Goal: Task Accomplishment & Management: Manage account settings

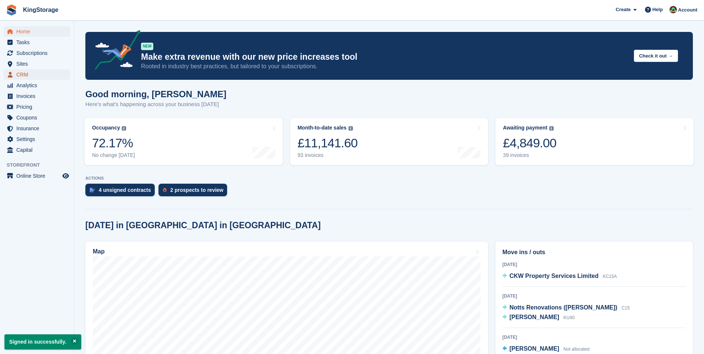
click at [25, 73] on span "CRM" at bounding box center [38, 74] width 45 height 10
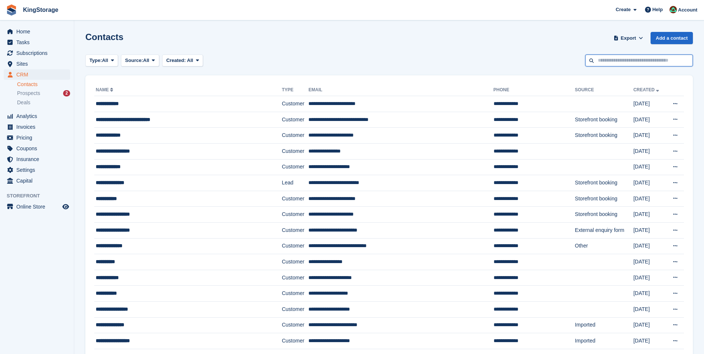
click at [607, 61] on input "text" at bounding box center [639, 61] width 108 height 12
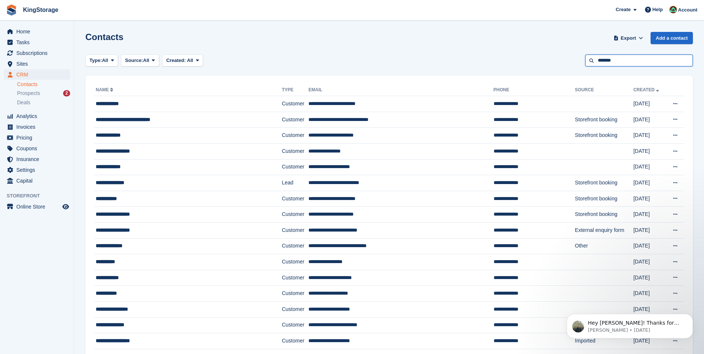
type input "*******"
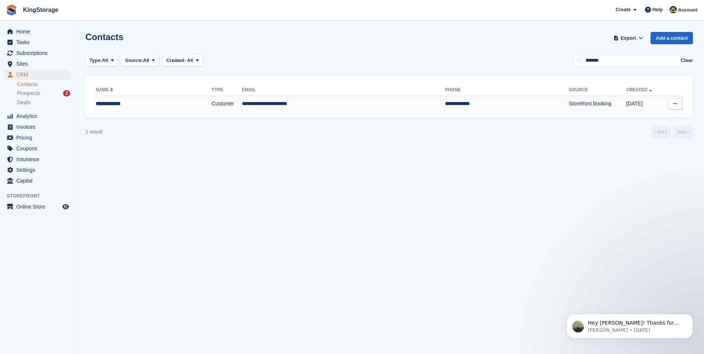
click at [304, 109] on td "**********" at bounding box center [343, 104] width 203 height 16
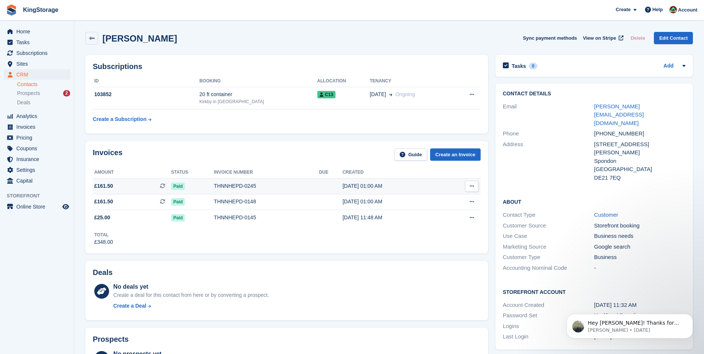
click at [226, 188] on div "THNNHEPD-0245" at bounding box center [266, 186] width 105 height 8
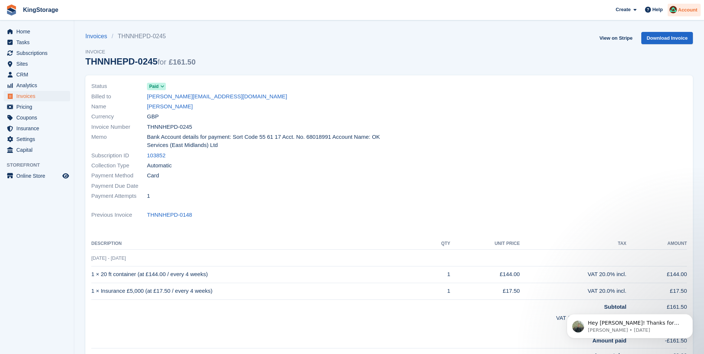
click at [683, 10] on span "Account" at bounding box center [687, 9] width 19 height 7
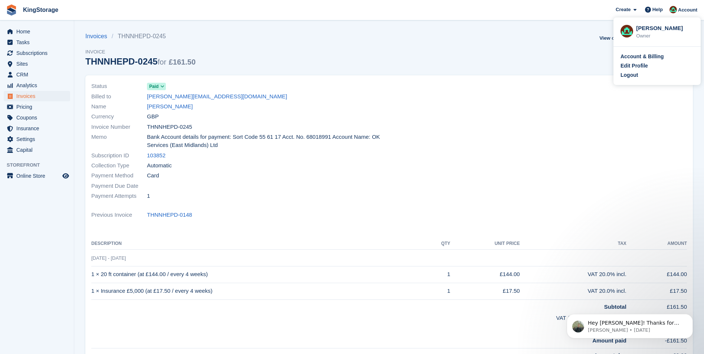
click at [233, 13] on span "KingStorage Create Subscription Invoice Contact Deal Discount Page Help Chat Su…" at bounding box center [352, 10] width 704 height 20
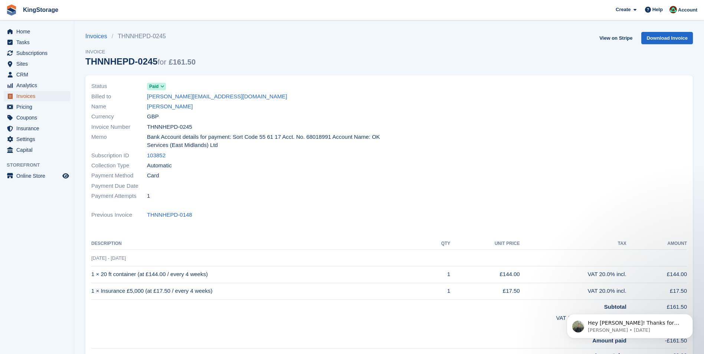
click at [36, 95] on span "Invoices" at bounding box center [38, 96] width 45 height 10
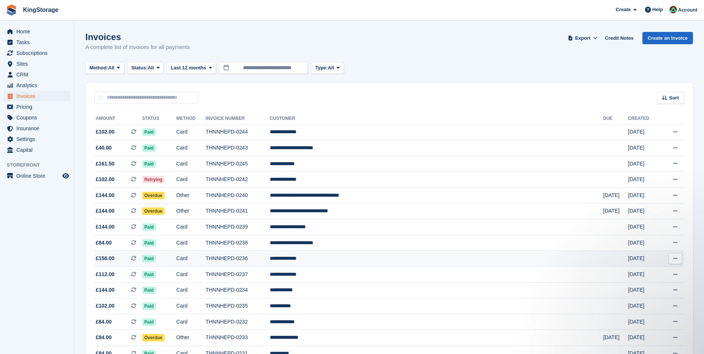
click at [270, 262] on td "THNNHEPD-0236" at bounding box center [238, 259] width 64 height 16
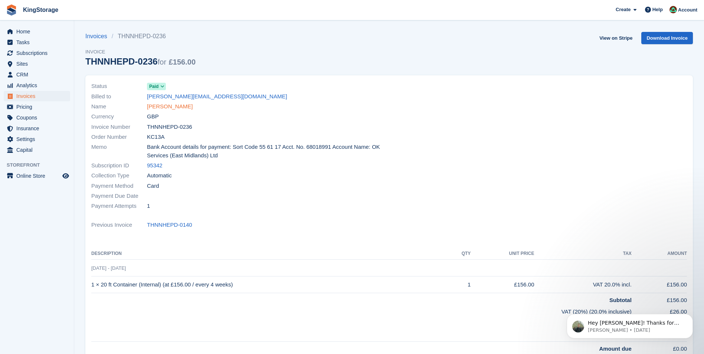
click at [167, 108] on link "Vincent Wardle" at bounding box center [170, 106] width 46 height 9
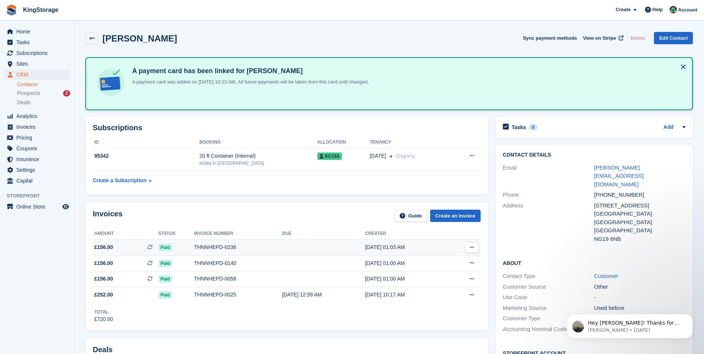
click at [207, 247] on div "THNNHEPD-0236" at bounding box center [238, 248] width 88 height 8
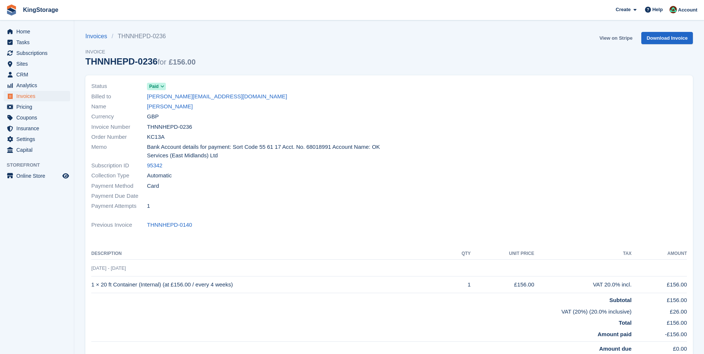
click at [624, 39] on link "View on Stripe" at bounding box center [616, 38] width 39 height 12
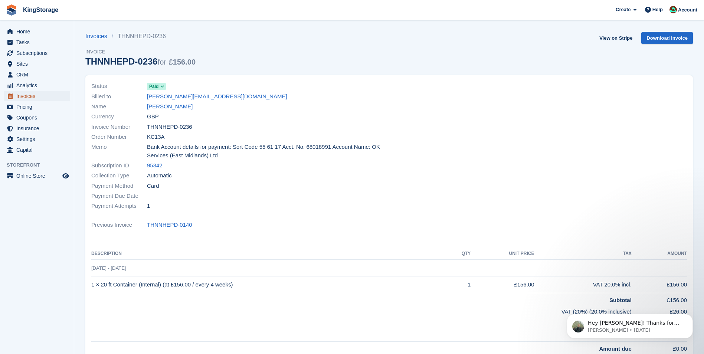
click at [33, 97] on span "Invoices" at bounding box center [38, 96] width 45 height 10
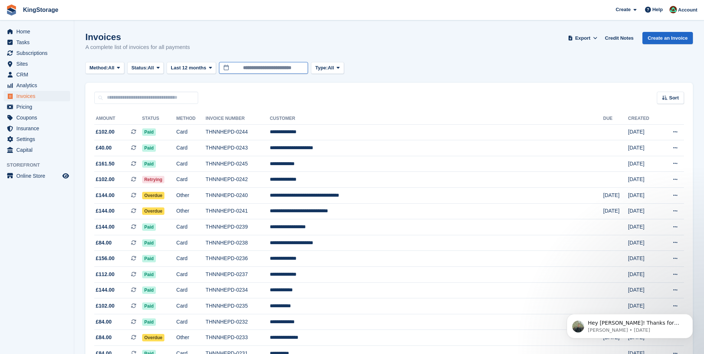
click at [288, 69] on input "**********" at bounding box center [263, 68] width 89 height 12
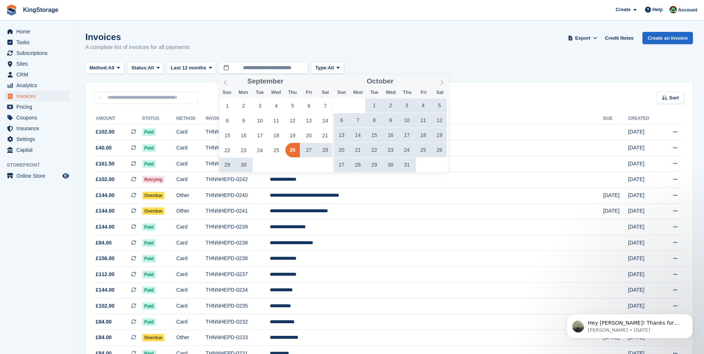
click at [441, 84] on icon at bounding box center [442, 82] width 5 height 5
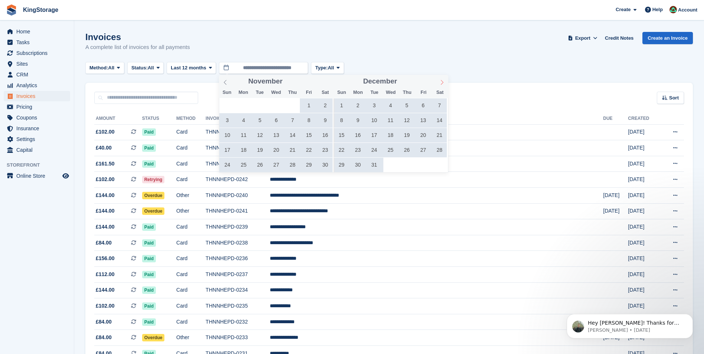
click at [441, 84] on icon at bounding box center [442, 82] width 5 height 5
type input "****"
click at [441, 84] on icon at bounding box center [442, 82] width 5 height 5
type input "****"
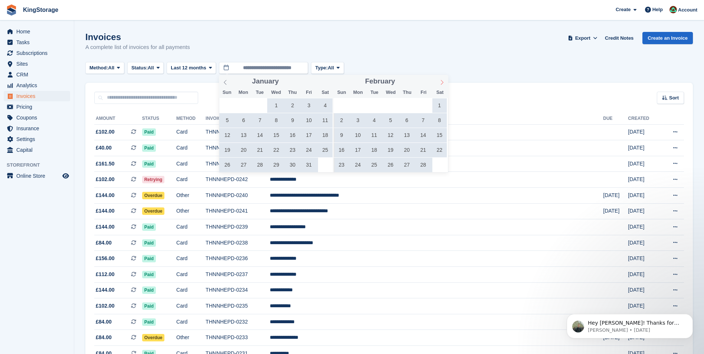
click at [441, 84] on icon at bounding box center [442, 82] width 5 height 5
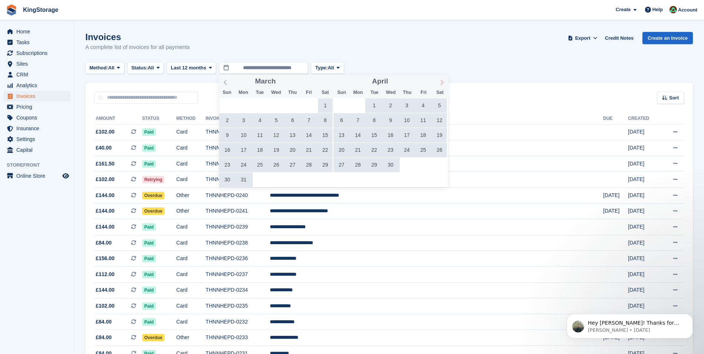
click at [441, 84] on icon at bounding box center [442, 82] width 5 height 5
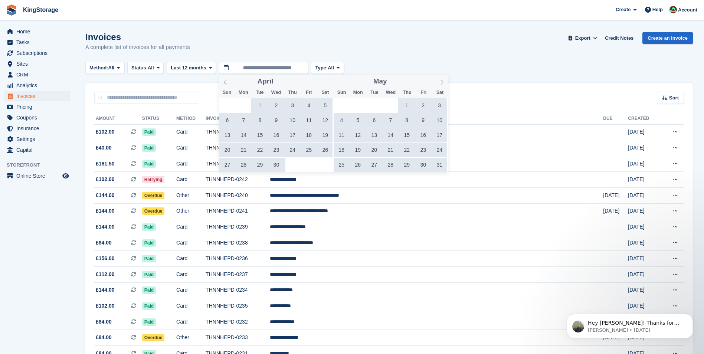
click at [441, 84] on icon at bounding box center [442, 82] width 5 height 5
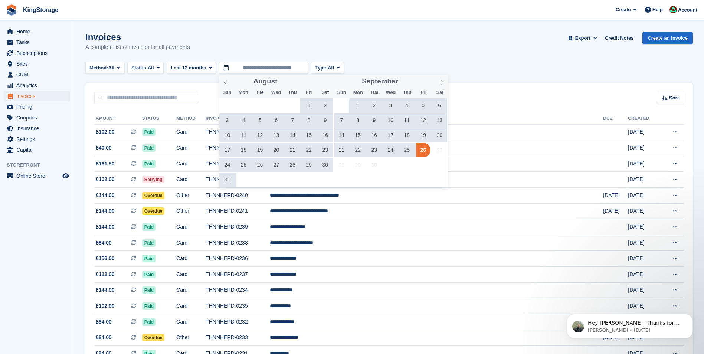
click at [409, 149] on span "25" at bounding box center [407, 150] width 14 height 14
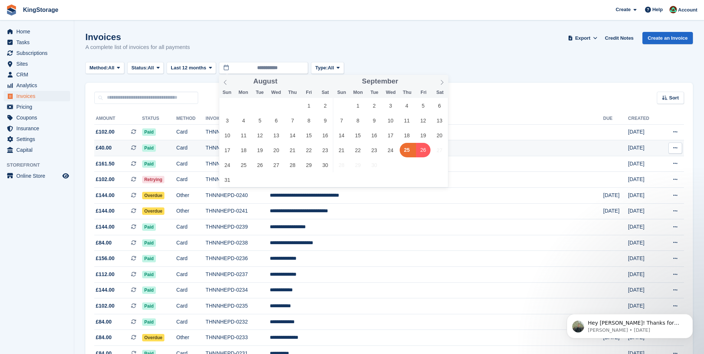
click at [420, 148] on span "26" at bounding box center [423, 150] width 14 height 14
type input "**********"
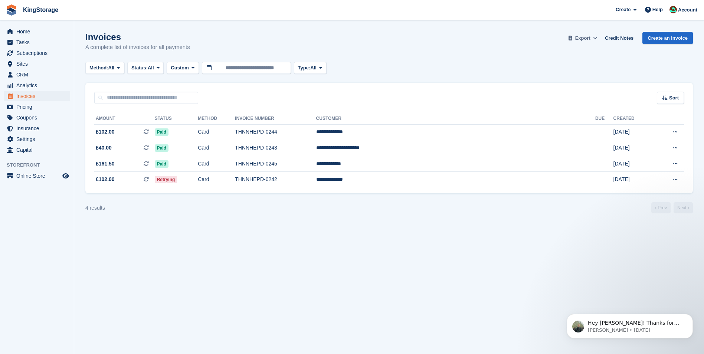
click at [591, 39] on span "Export" at bounding box center [582, 38] width 15 height 7
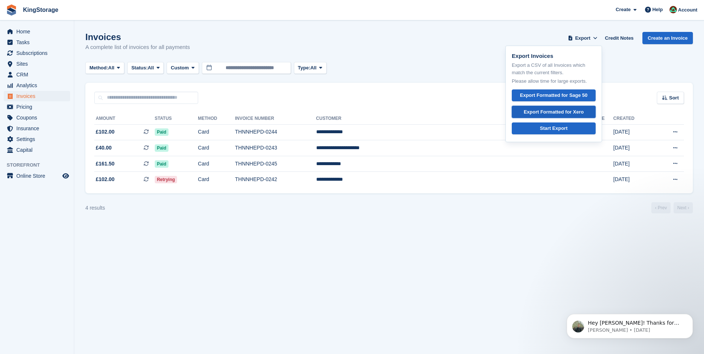
click at [550, 111] on div "Export Formatted for Xero" at bounding box center [554, 111] width 60 height 7
click at [35, 99] on span "Invoices" at bounding box center [38, 96] width 45 height 10
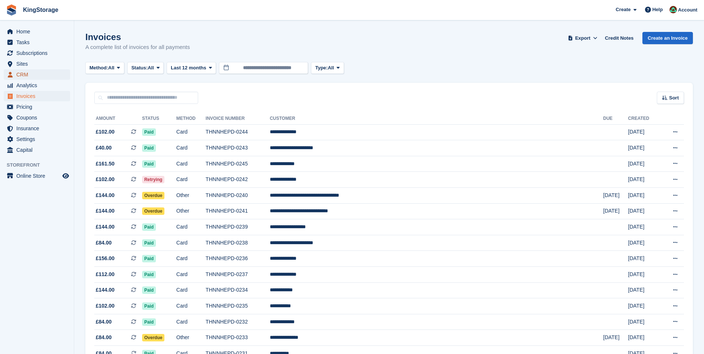
click at [30, 74] on span "CRM" at bounding box center [38, 74] width 45 height 10
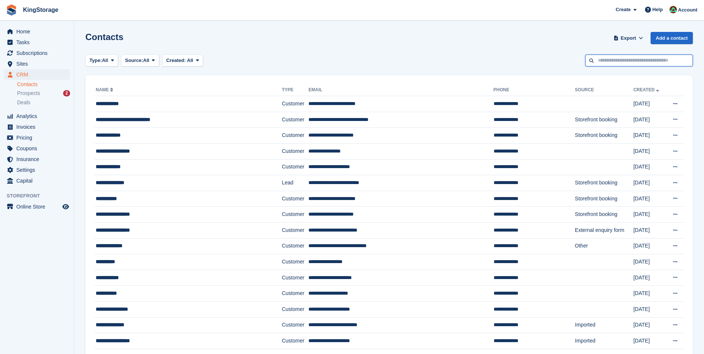
click at [645, 63] on input "text" at bounding box center [639, 61] width 108 height 12
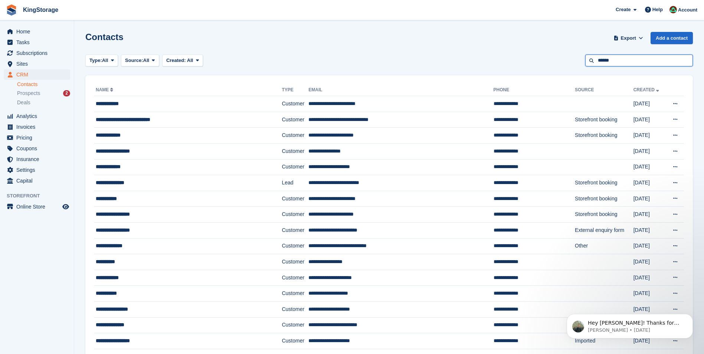
type input "******"
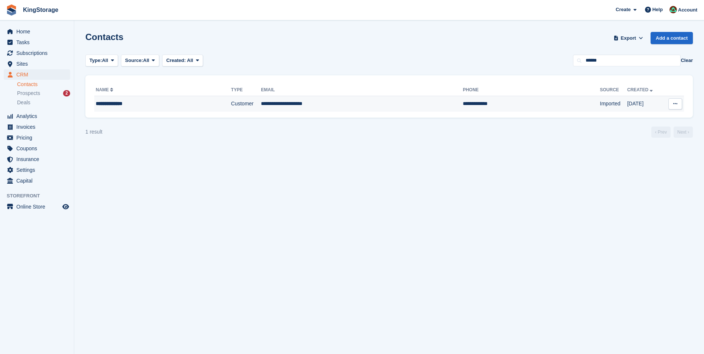
click at [300, 101] on td "**********" at bounding box center [362, 104] width 202 height 16
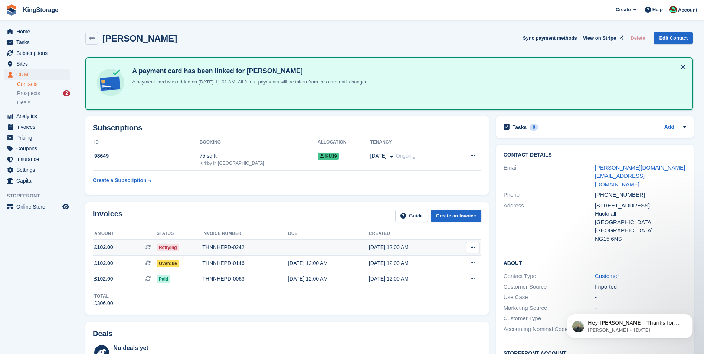
click at [225, 252] on td "THNNHEPD-0242" at bounding box center [245, 248] width 86 height 16
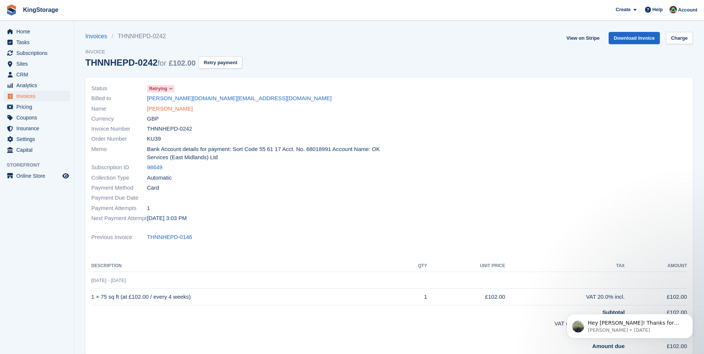
click at [163, 106] on link "Joanna Mellors" at bounding box center [170, 109] width 46 height 9
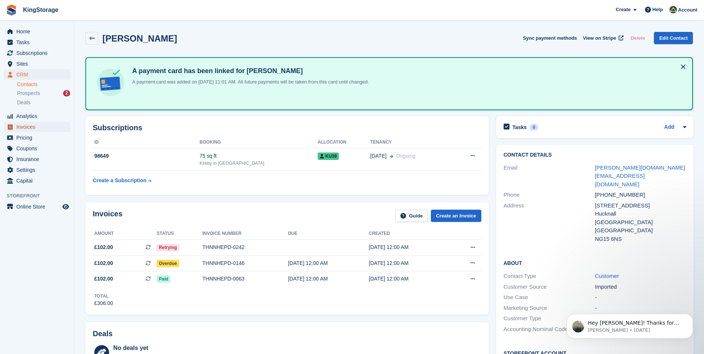
click at [25, 125] on span "Invoices" at bounding box center [38, 127] width 45 height 10
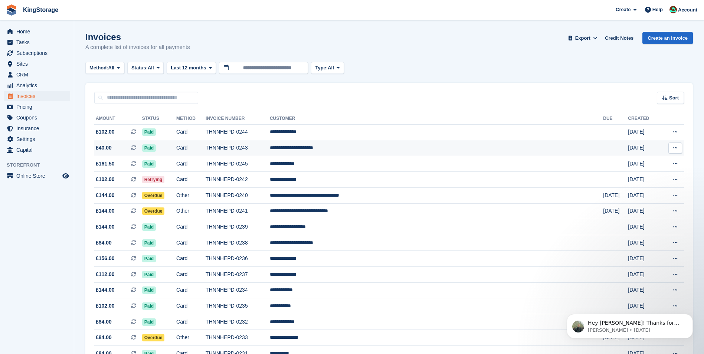
click at [270, 151] on td "THNNHEPD-0243" at bounding box center [238, 148] width 64 height 16
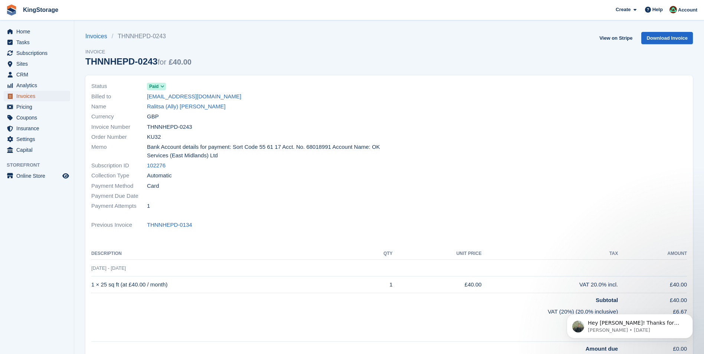
click at [28, 96] on span "Invoices" at bounding box center [38, 96] width 45 height 10
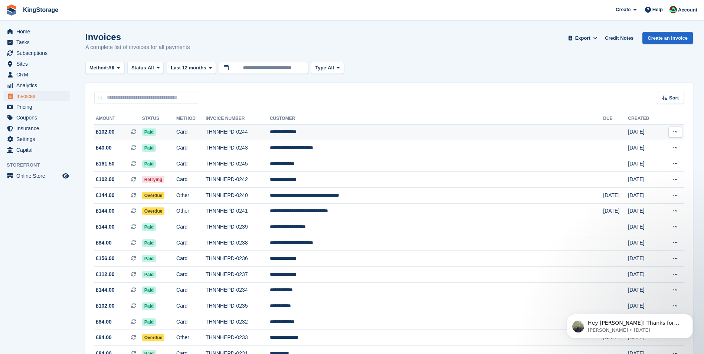
click at [270, 133] on td "THNNHEPD-0244" at bounding box center [238, 132] width 64 height 16
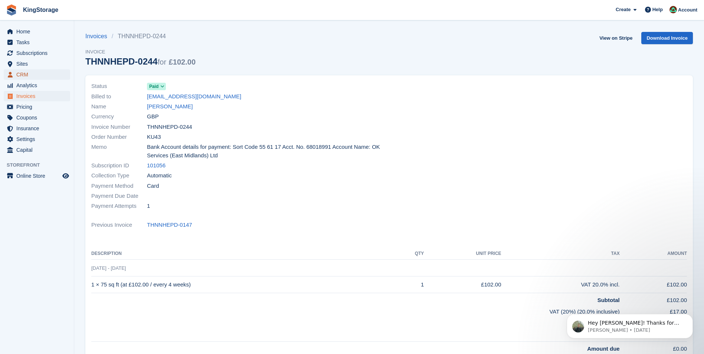
click at [31, 72] on span "CRM" at bounding box center [38, 74] width 45 height 10
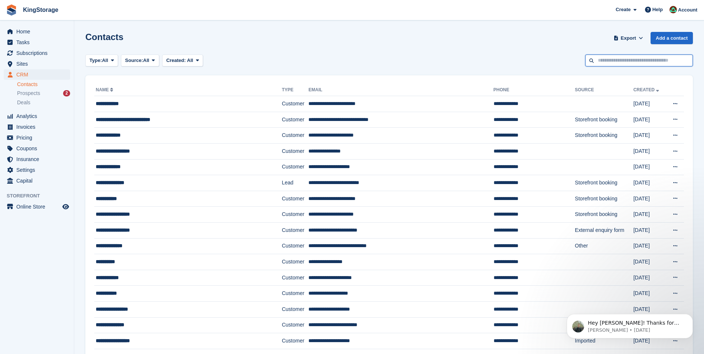
click at [628, 62] on input "text" at bounding box center [639, 61] width 108 height 12
type input "********"
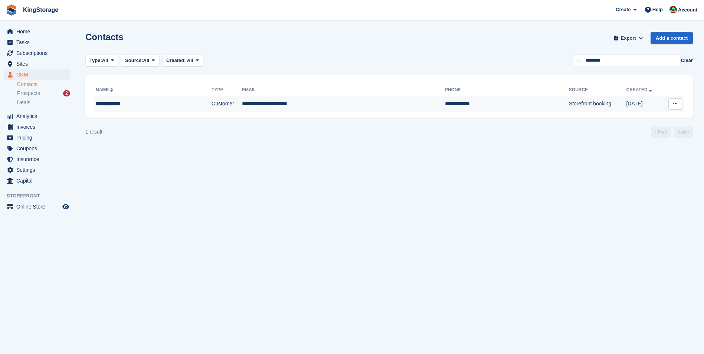
click at [242, 104] on td "**********" at bounding box center [343, 104] width 203 height 16
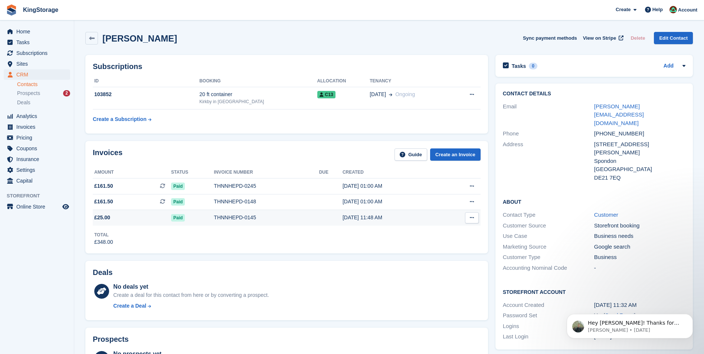
click at [218, 216] on div "THNNHEPD-0145" at bounding box center [266, 218] width 105 height 8
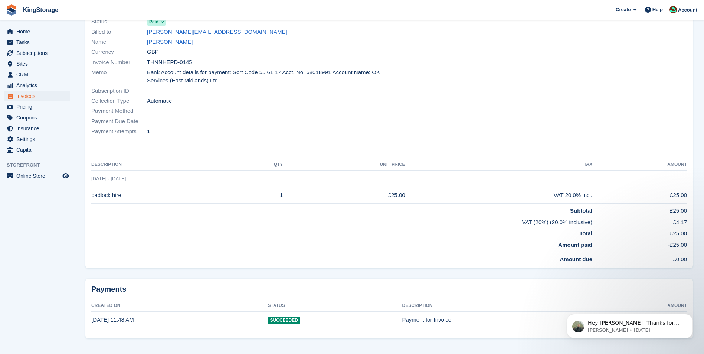
scroll to position [74, 0]
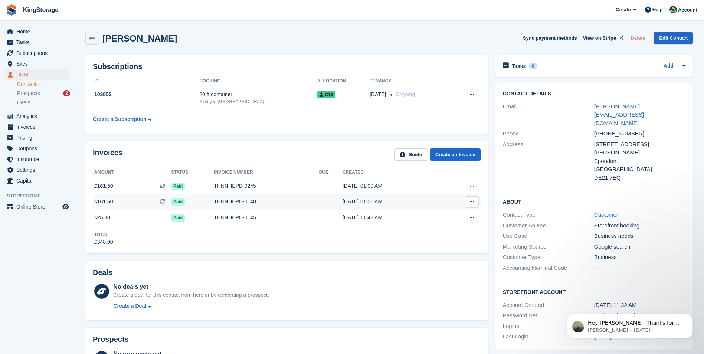
click at [242, 204] on div "THNNHEPD-0148" at bounding box center [266, 202] width 105 height 8
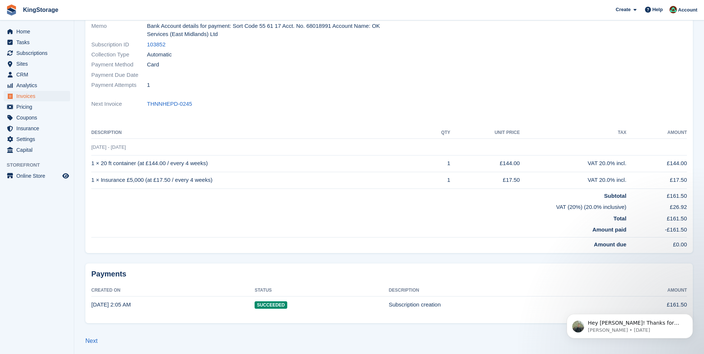
scroll to position [111, 0]
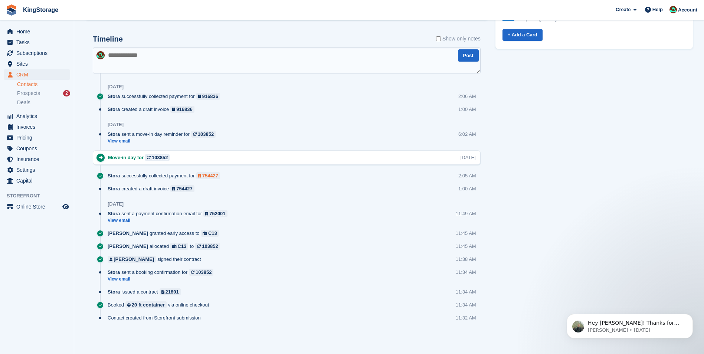
click at [206, 176] on div "754427" at bounding box center [210, 175] width 16 height 7
click at [202, 177] on div "754427" at bounding box center [210, 175] width 16 height 7
click at [206, 178] on div "754427" at bounding box center [210, 175] width 16 height 7
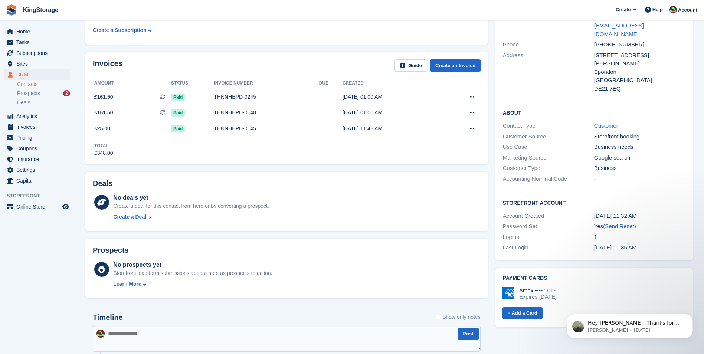
scroll to position [71, 0]
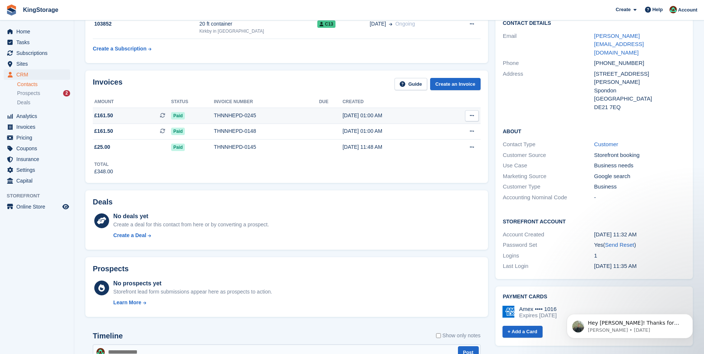
click at [252, 117] on div "THNNHEPD-0245" at bounding box center [266, 116] width 105 height 8
click at [241, 117] on div "THNNHEPD-0245" at bounding box center [266, 116] width 105 height 8
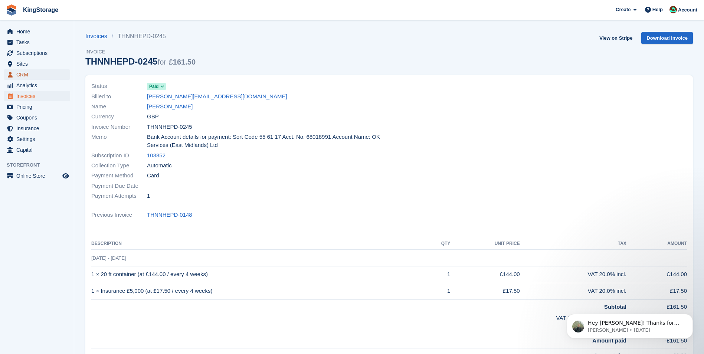
click at [25, 74] on span "CRM" at bounding box center [38, 74] width 45 height 10
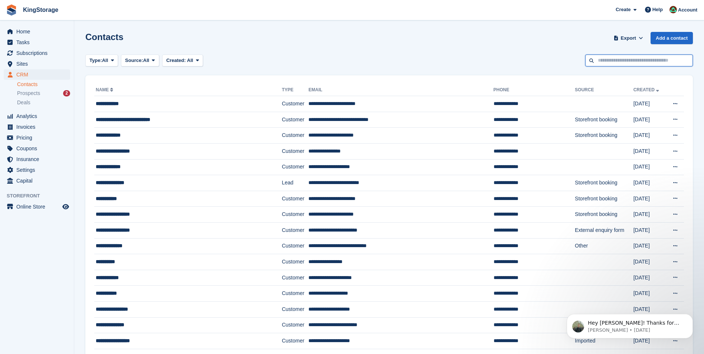
click at [607, 62] on input "text" at bounding box center [639, 61] width 108 height 12
type input "********"
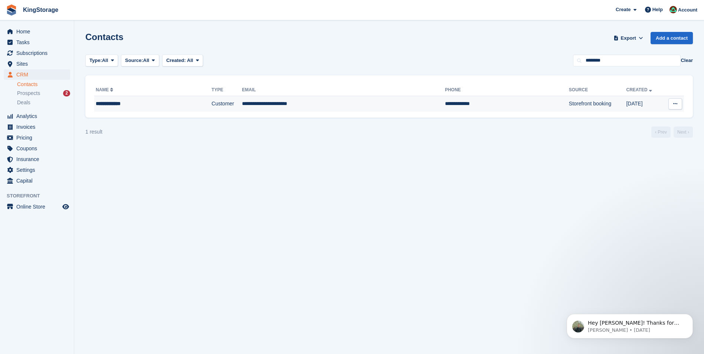
click at [242, 105] on td "**********" at bounding box center [343, 104] width 203 height 16
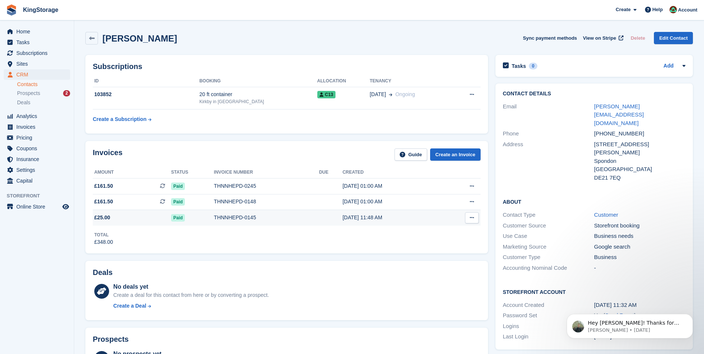
click at [231, 221] on div "THNNHEPD-0145" at bounding box center [266, 218] width 105 height 8
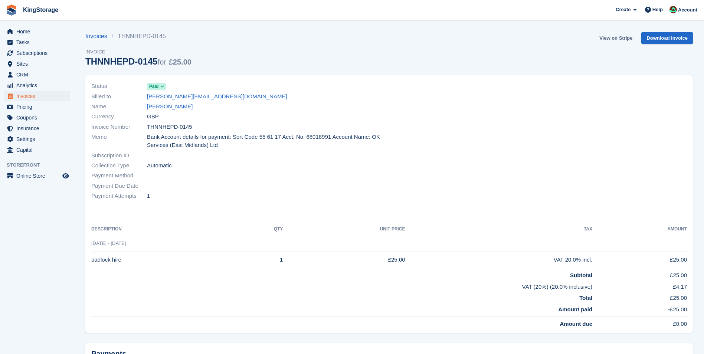
click at [610, 40] on link "View on Stripe" at bounding box center [616, 38] width 39 height 12
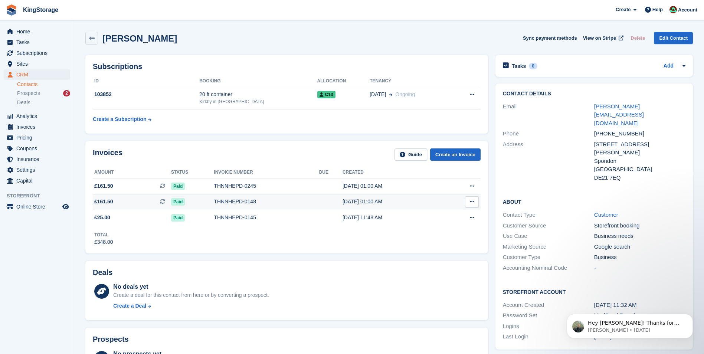
click at [243, 201] on div "THNNHEPD-0148" at bounding box center [266, 202] width 105 height 8
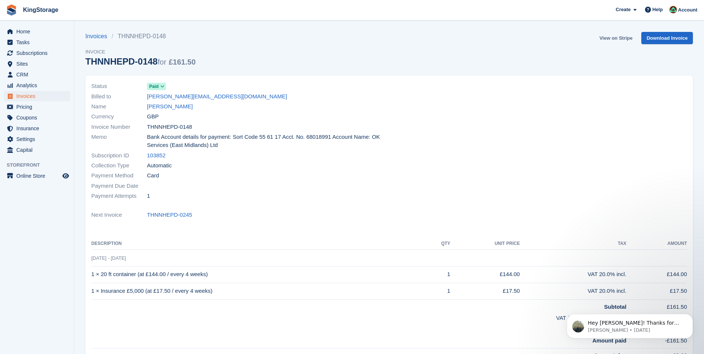
click at [620, 40] on link "View on Stripe" at bounding box center [616, 38] width 39 height 12
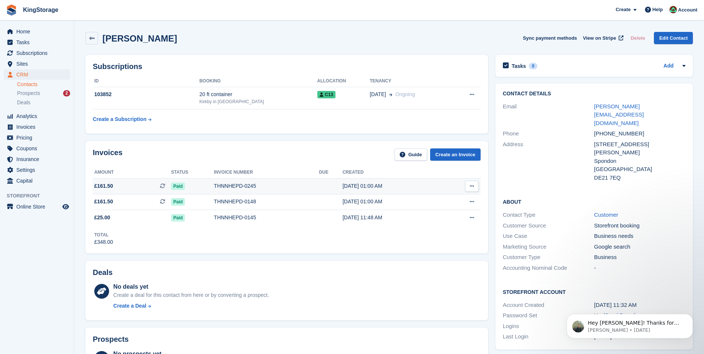
click at [219, 189] on div "THNNHEPD-0245" at bounding box center [266, 186] width 105 height 8
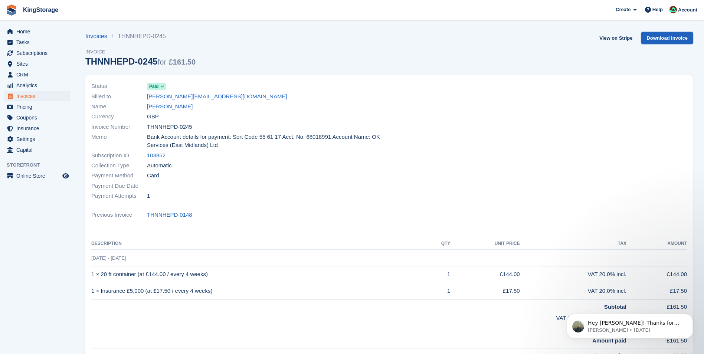
click at [653, 39] on link "Download Invoice" at bounding box center [668, 38] width 52 height 12
click at [173, 108] on link "[PERSON_NAME]" at bounding box center [170, 106] width 46 height 9
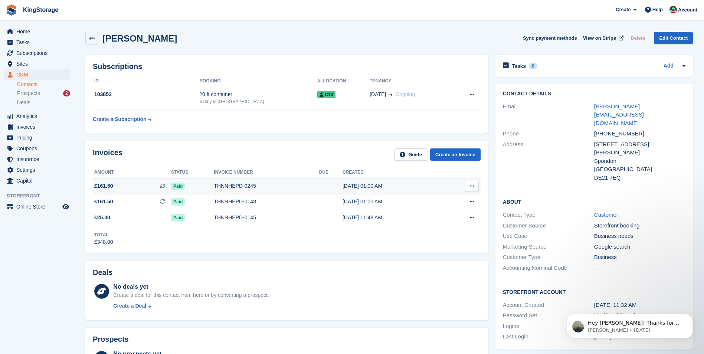
click at [236, 189] on div "THNNHEPD-0245" at bounding box center [266, 186] width 105 height 8
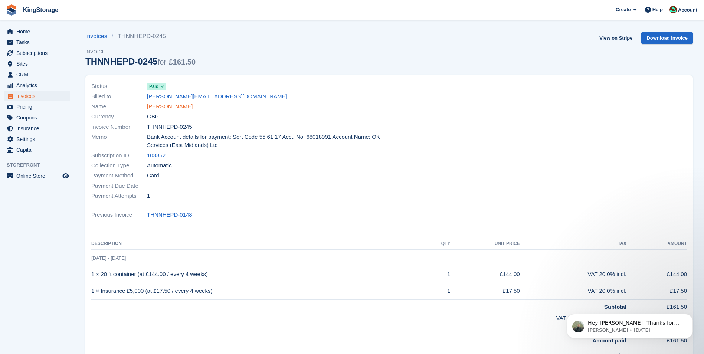
click at [177, 108] on link "[PERSON_NAME]" at bounding box center [170, 106] width 46 height 9
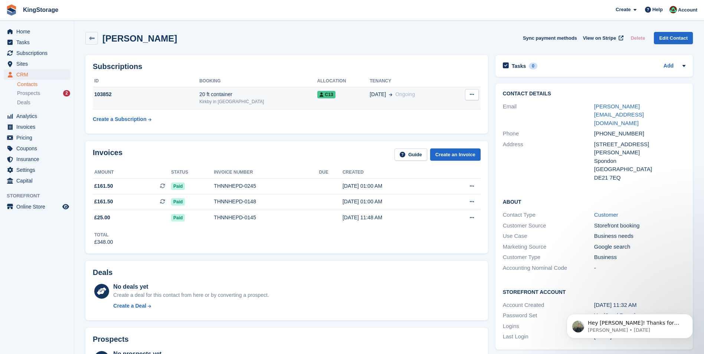
click at [276, 98] on div "20 ft container" at bounding box center [258, 95] width 118 height 8
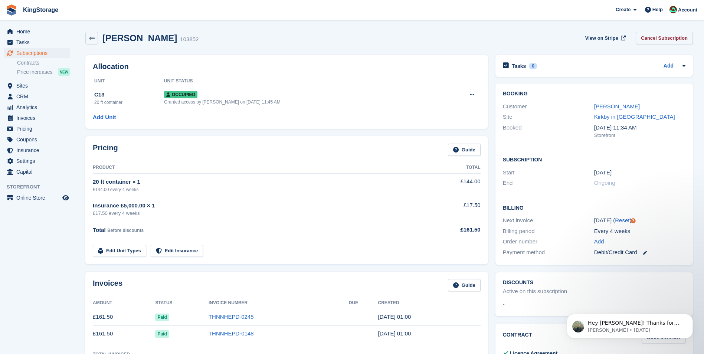
click at [663, 38] on link "Cancel Subscription" at bounding box center [664, 38] width 57 height 12
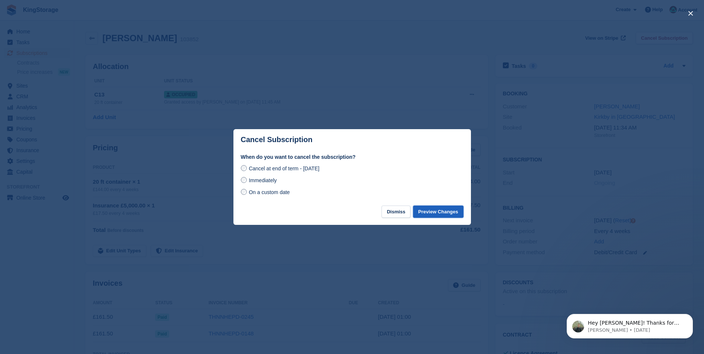
click at [432, 215] on button "Preview Changes" at bounding box center [438, 212] width 50 height 12
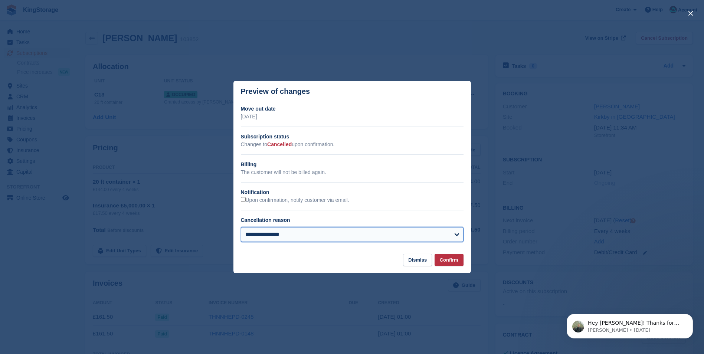
click at [298, 239] on select "**********" at bounding box center [352, 234] width 223 height 15
select select "**********"
click at [241, 228] on select "**********" at bounding box center [352, 234] width 223 height 15
click at [448, 262] on button "Confirm" at bounding box center [449, 260] width 29 height 12
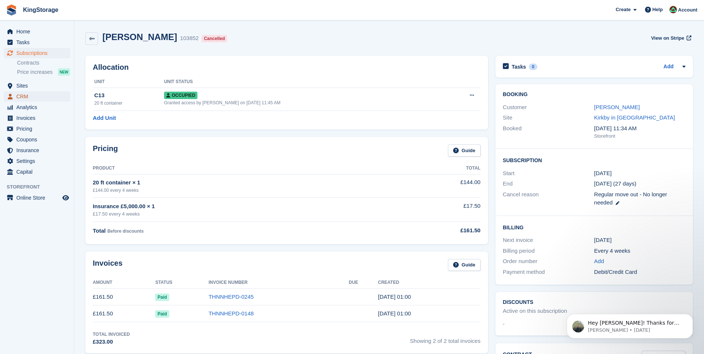
click at [23, 95] on span "CRM" at bounding box center [38, 96] width 45 height 10
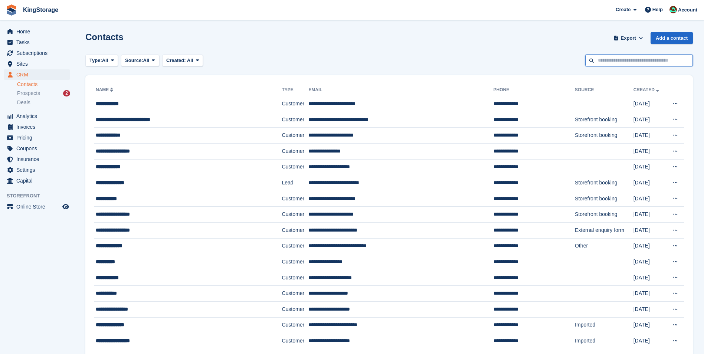
click at [604, 63] on input "text" at bounding box center [639, 61] width 108 height 12
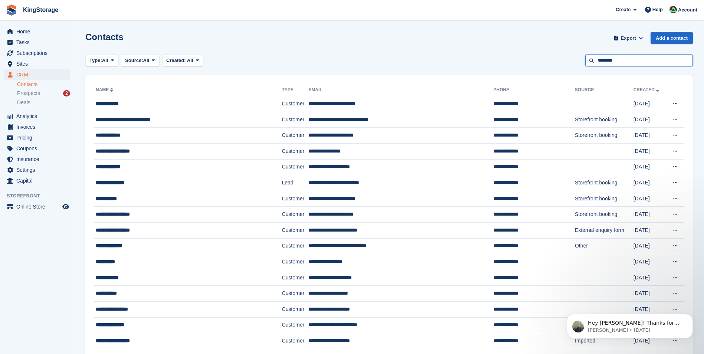
type input "********"
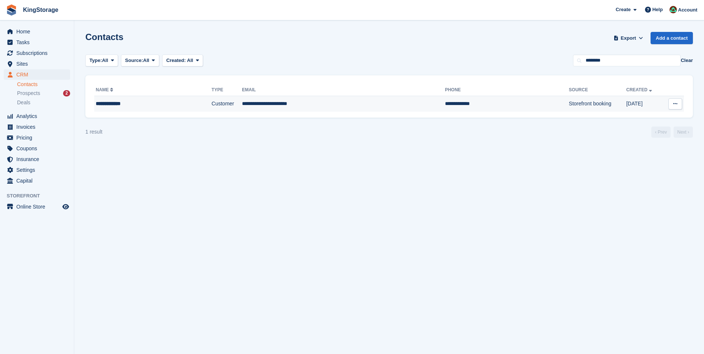
click at [231, 103] on td "Customer" at bounding box center [227, 104] width 30 height 16
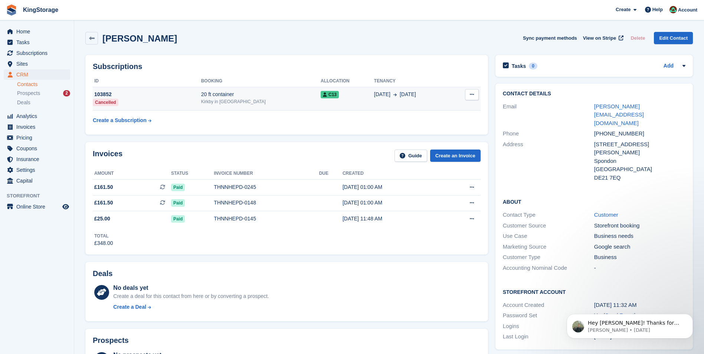
click at [265, 97] on div "20 ft container" at bounding box center [261, 95] width 120 height 8
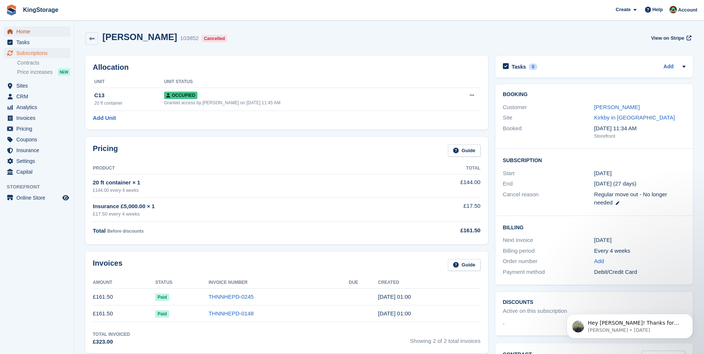
click at [26, 32] on span "Home" at bounding box center [38, 31] width 45 height 10
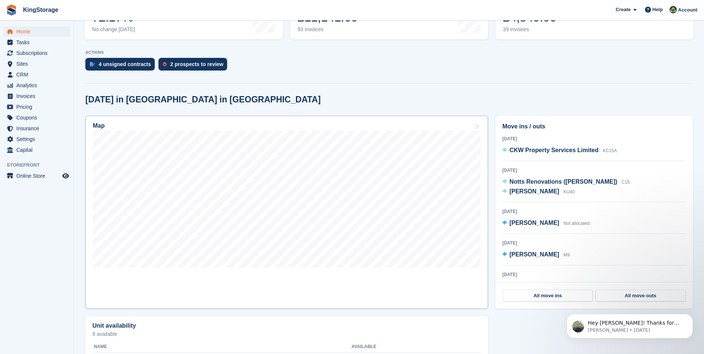
scroll to position [149, 0]
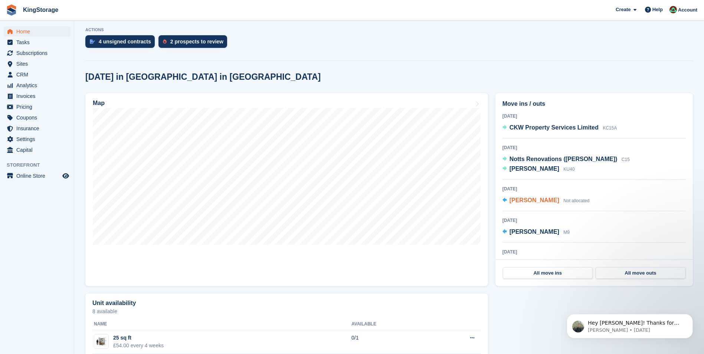
click at [534, 200] on span "Nicola Shaw" at bounding box center [535, 200] width 50 height 6
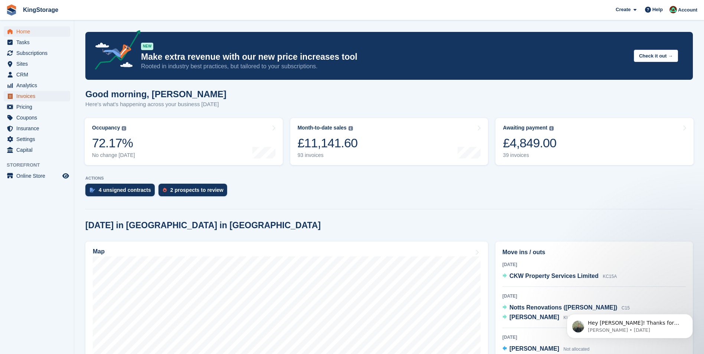
click at [19, 98] on span "Invoices" at bounding box center [38, 96] width 45 height 10
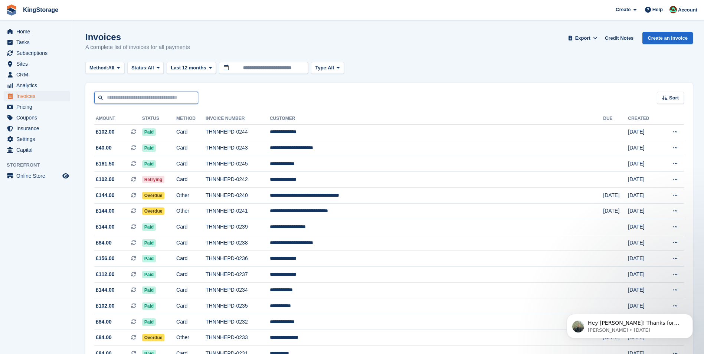
click at [132, 98] on input "text" at bounding box center [146, 98] width 104 height 12
type input "****"
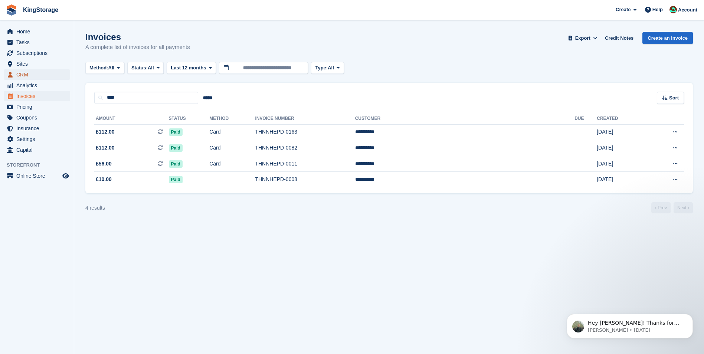
click at [30, 75] on span "CRM" at bounding box center [38, 74] width 45 height 10
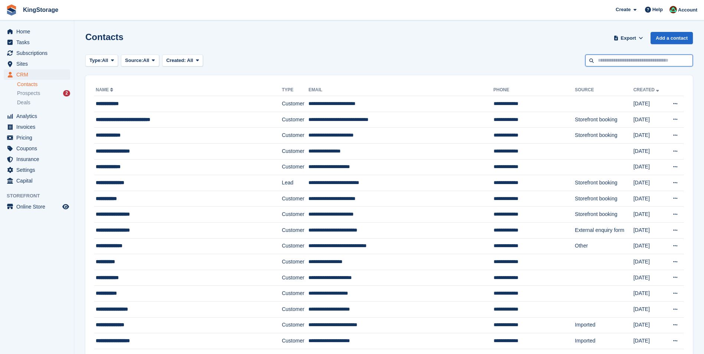
click at [629, 57] on input "text" at bounding box center [639, 61] width 108 height 12
type input "****"
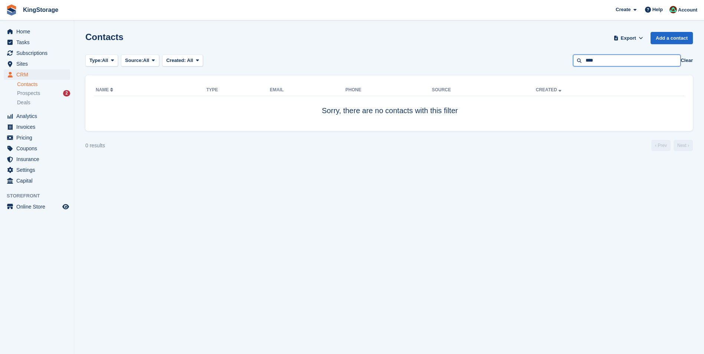
drag, startPoint x: 624, startPoint y: 59, endPoint x: 577, endPoint y: 59, distance: 47.5
click at [577, 59] on input "****" at bounding box center [627, 61] width 108 height 12
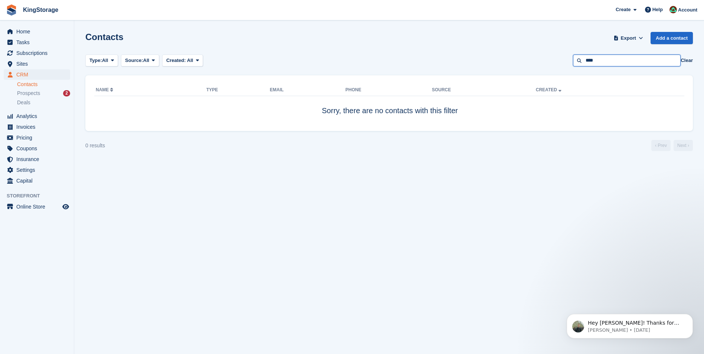
type input "****"
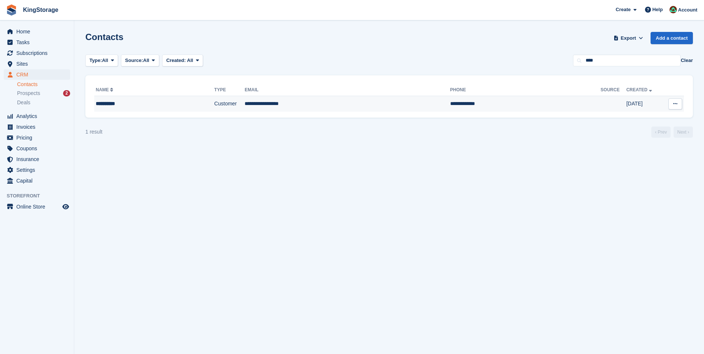
click at [214, 105] on td "Customer" at bounding box center [229, 104] width 30 height 16
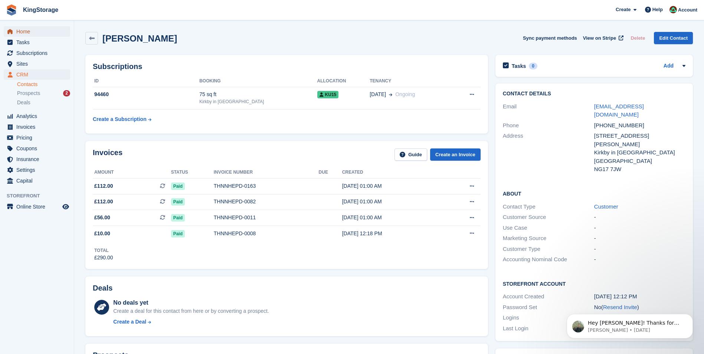
click at [30, 36] on span "Home" at bounding box center [38, 31] width 45 height 10
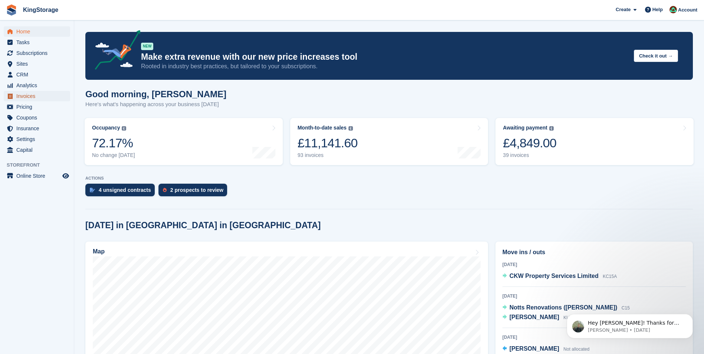
click at [25, 99] on span "Invoices" at bounding box center [38, 96] width 45 height 10
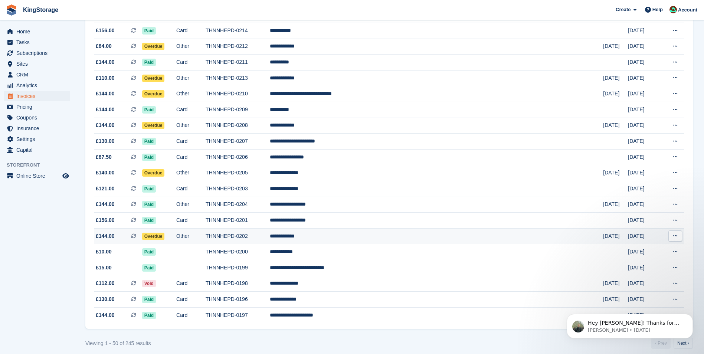
scroll to position [598, 0]
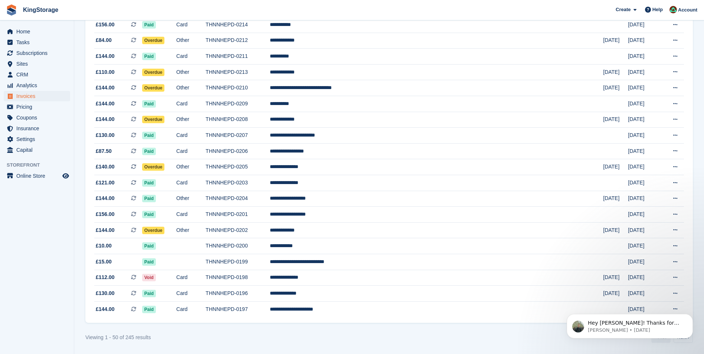
click at [692, 315] on icon "Dismiss notification" at bounding box center [691, 316] width 4 height 4
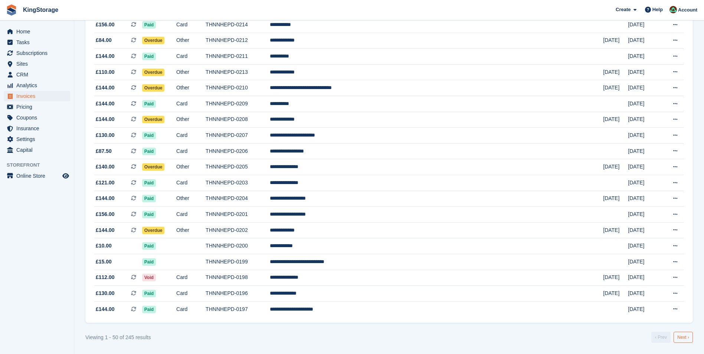
click at [688, 336] on link "Next ›" at bounding box center [683, 337] width 19 height 11
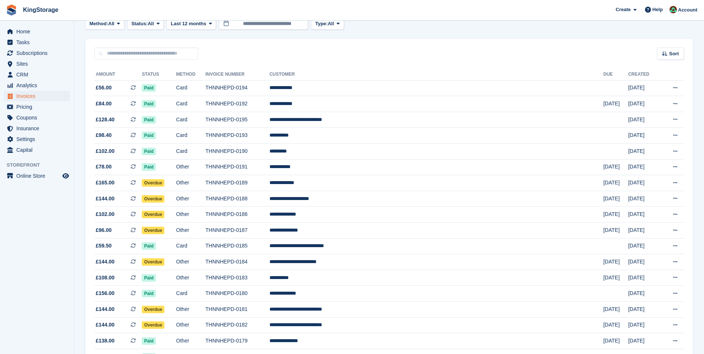
scroll to position [41, 0]
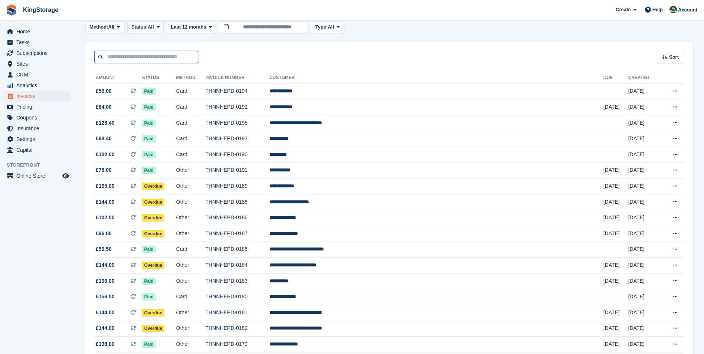
click at [143, 61] on input "text" at bounding box center [146, 57] width 104 height 12
type input "******"
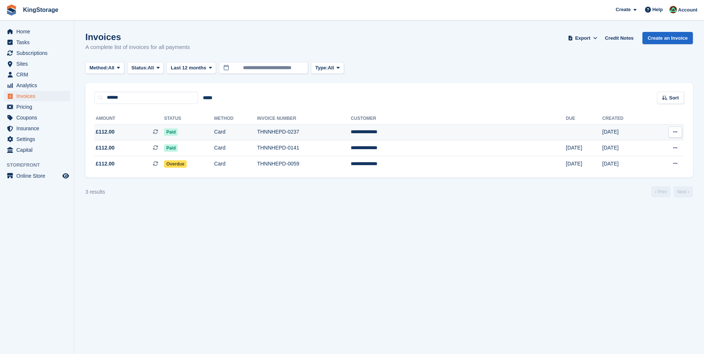
click at [257, 133] on td "Card" at bounding box center [235, 132] width 43 height 16
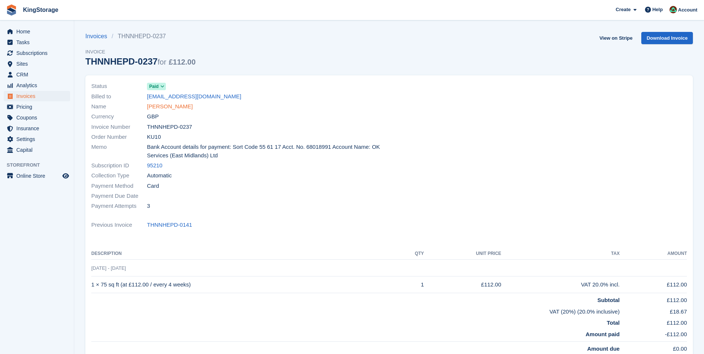
click at [172, 104] on link "[PERSON_NAME]" at bounding box center [170, 106] width 46 height 9
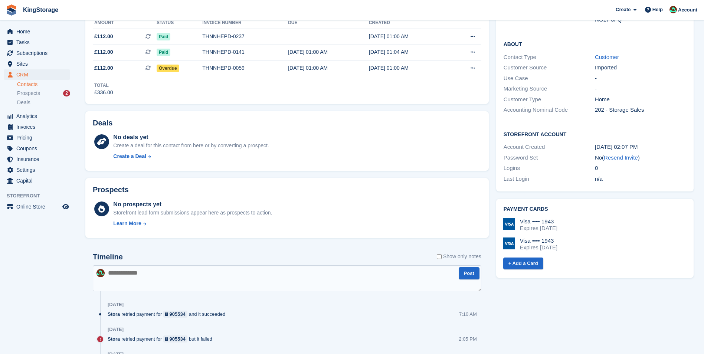
scroll to position [260, 0]
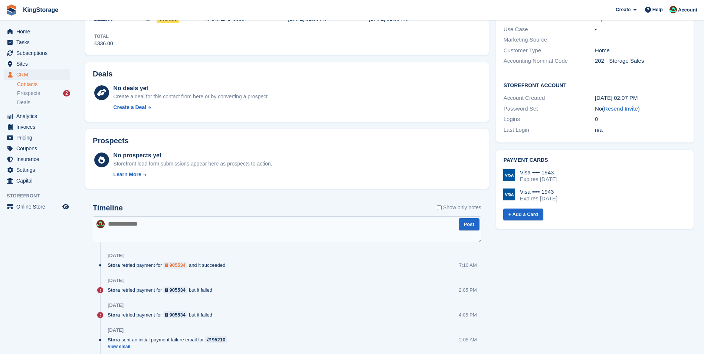
click at [174, 265] on div "905534" at bounding box center [178, 265] width 16 height 7
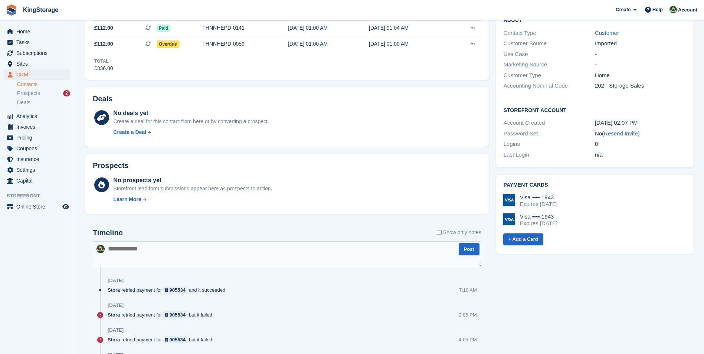
scroll to position [149, 0]
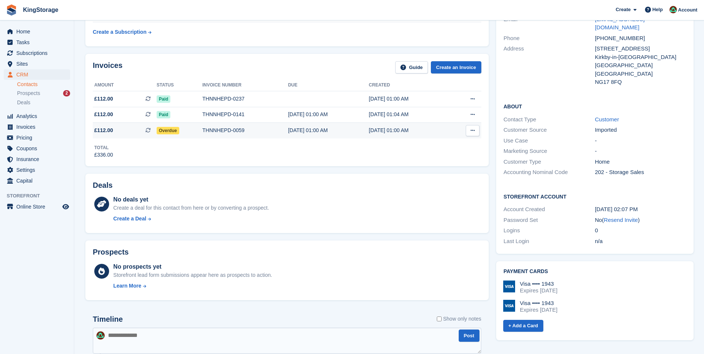
click at [225, 133] on div "THNNHEPD-0059" at bounding box center [245, 131] width 86 height 8
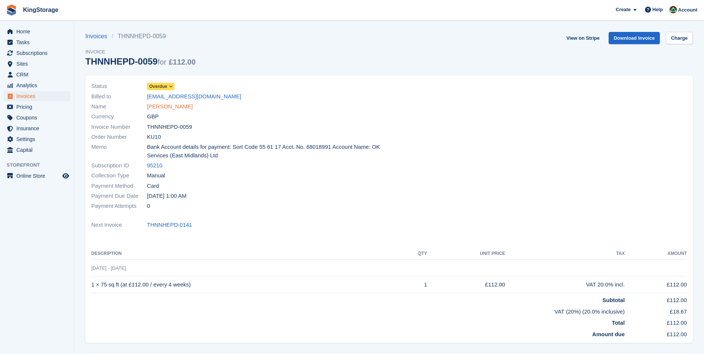
click at [165, 105] on link "[PERSON_NAME]" at bounding box center [170, 106] width 46 height 9
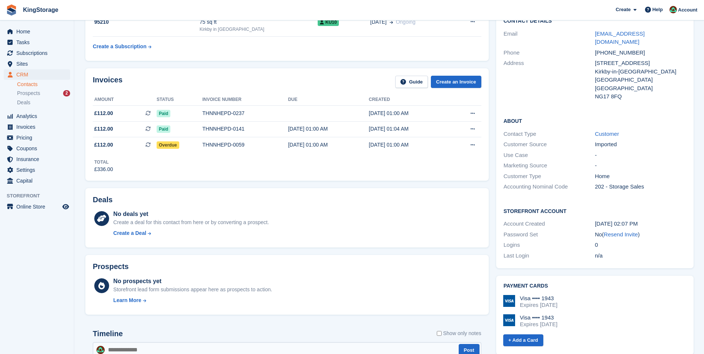
scroll to position [260, 0]
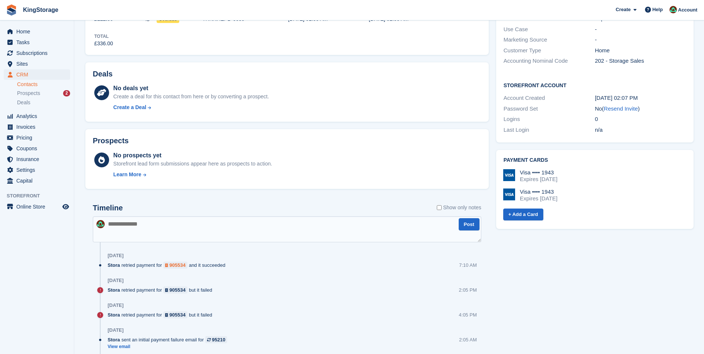
click at [185, 262] on div "905534" at bounding box center [178, 265] width 16 height 7
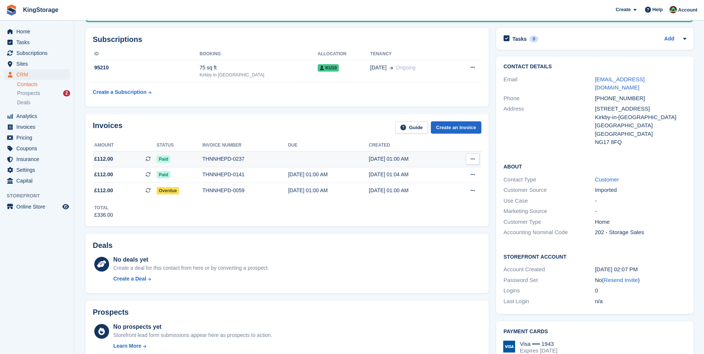
scroll to position [74, 0]
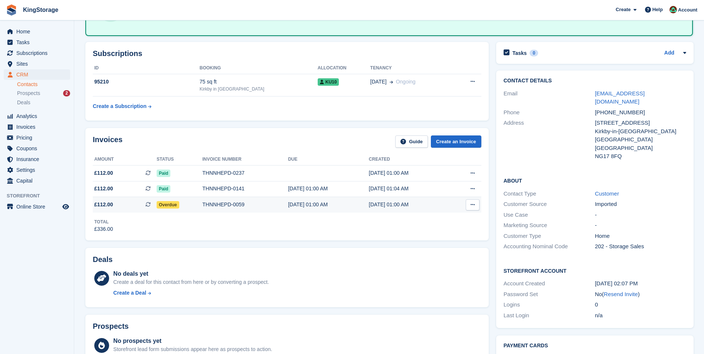
click at [227, 205] on div "THNNHEPD-0059" at bounding box center [245, 205] width 86 height 8
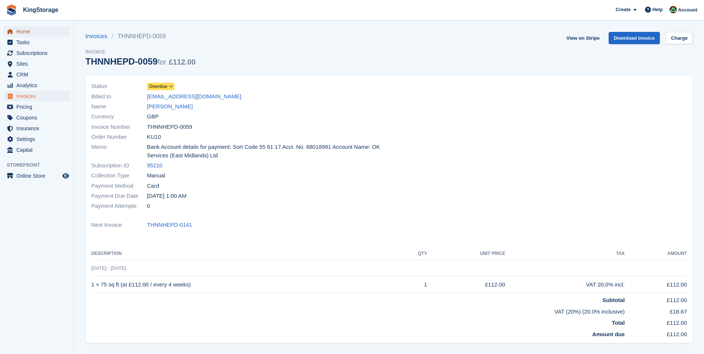
click at [29, 31] on span "Home" at bounding box center [38, 31] width 45 height 10
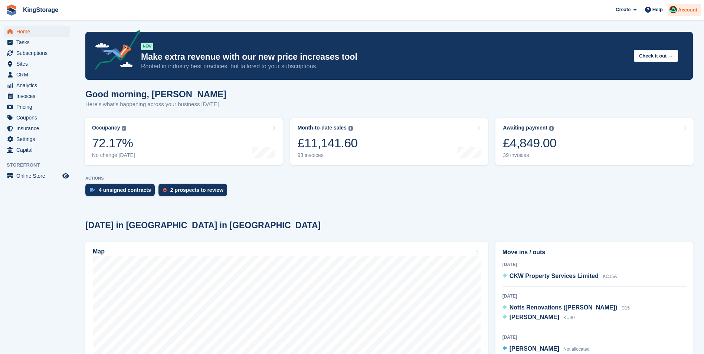
click at [692, 13] on span "Account" at bounding box center [687, 9] width 19 height 7
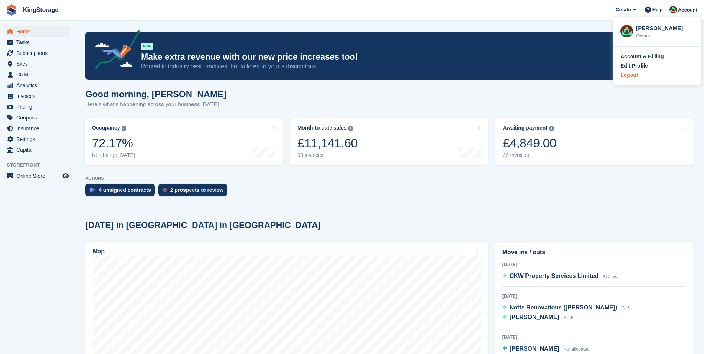
click at [636, 77] on div "Logout" at bounding box center [629, 75] width 17 height 8
